Goal: Task Accomplishment & Management: Manage account settings

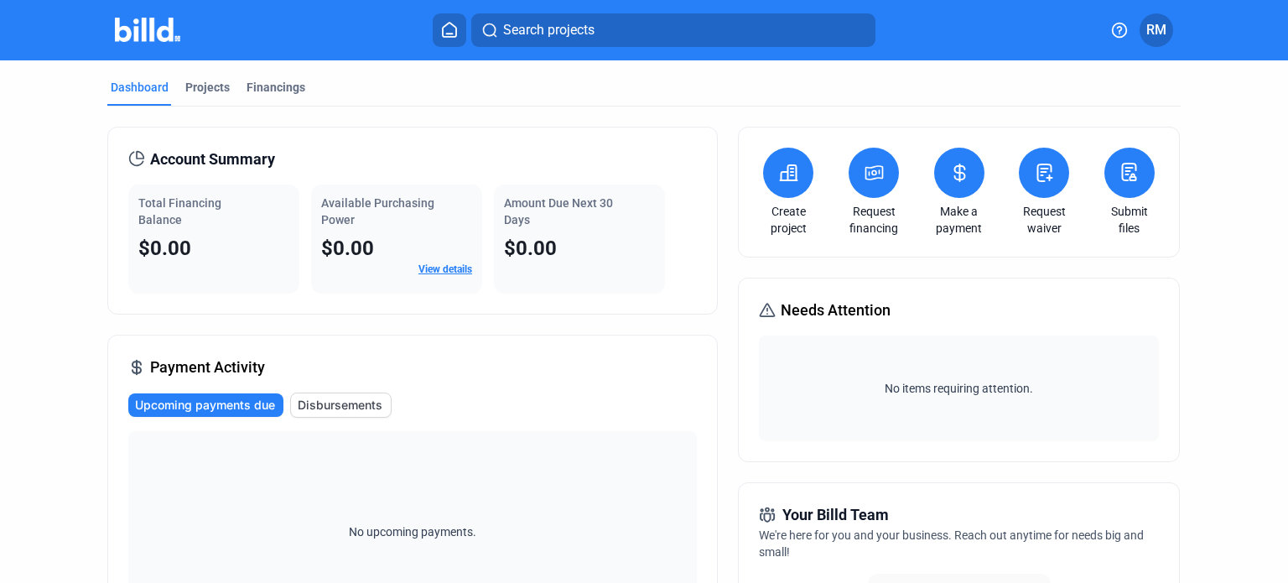
click at [1155, 31] on span "RM" at bounding box center [1156, 30] width 20 height 20
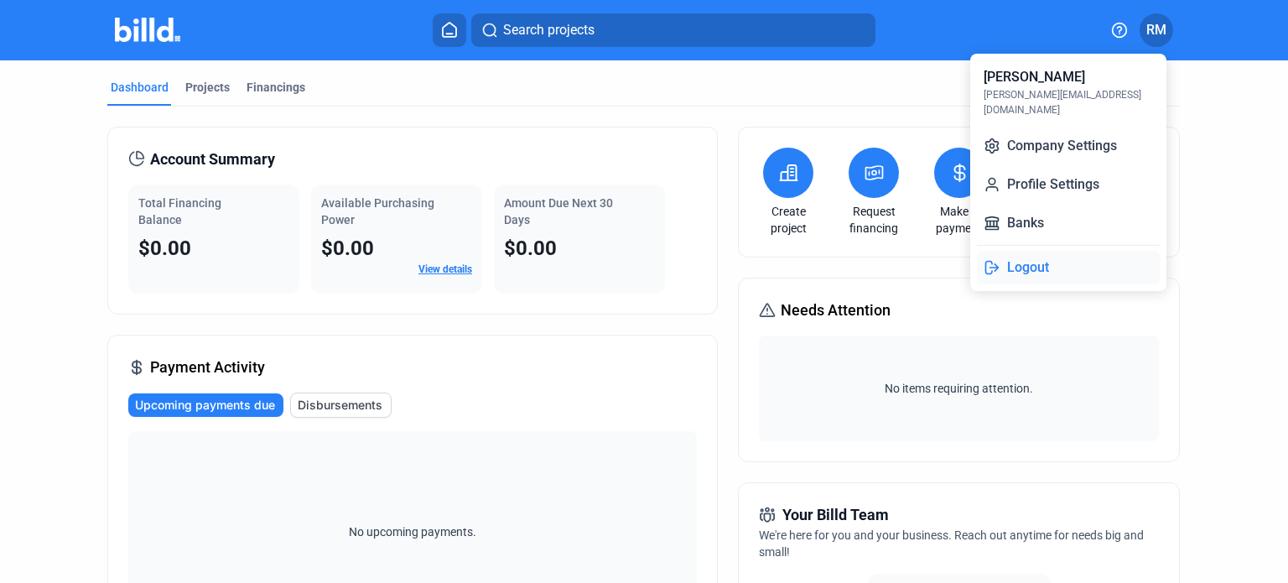
click at [1016, 251] on button "Logout" at bounding box center [1068, 268] width 183 height 34
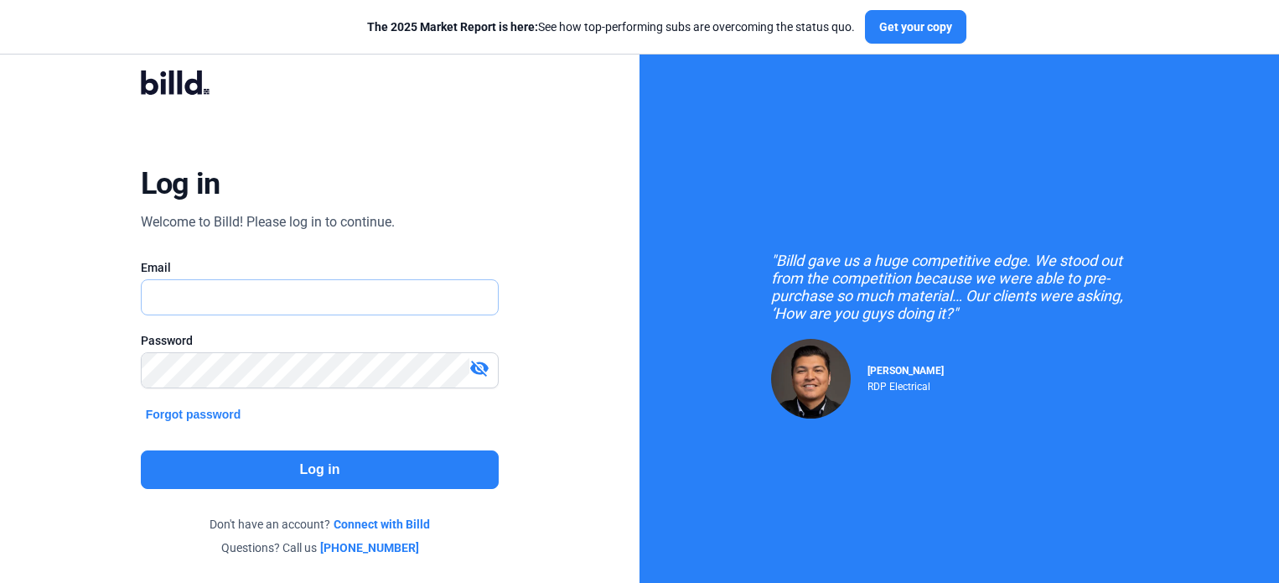
click at [340, 300] on input "text" at bounding box center [320, 297] width 357 height 34
click at [319, 460] on button "Log in" at bounding box center [320, 469] width 359 height 39
click at [299, 288] on input "text" at bounding box center [311, 297] width 339 height 34
type input "[PERSON_NAME][EMAIL_ADDRESS][DOMAIN_NAME]"
click at [329, 472] on button "Log in" at bounding box center [320, 469] width 359 height 39
